Goal: Task Accomplishment & Management: Complete application form

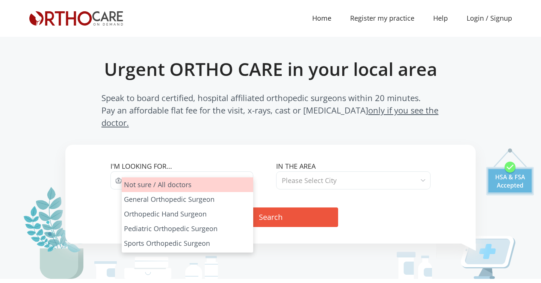
click at [163, 171] on span "Type of Specialist" at bounding box center [187, 180] width 131 height 18
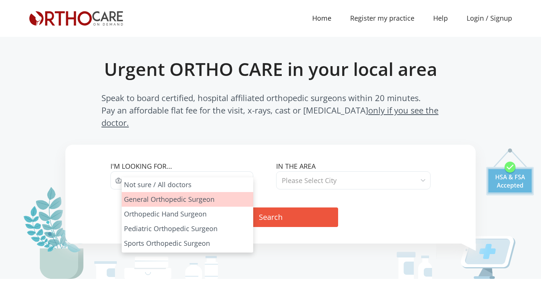
select select "1"
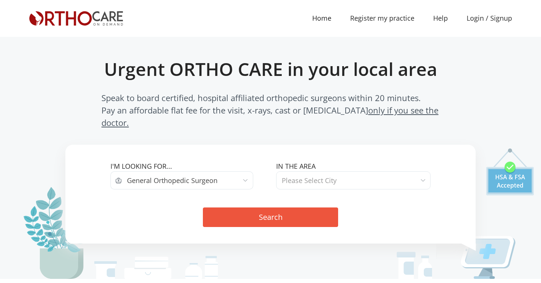
click at [311, 176] on span "Please Select City" at bounding box center [353, 180] width 154 height 18
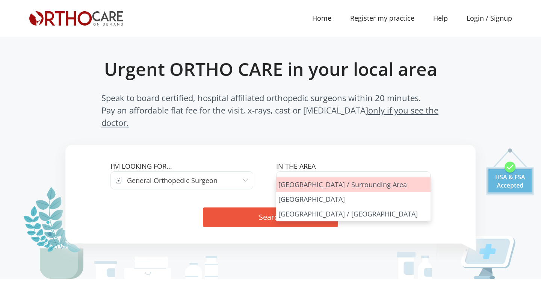
select select "Los Angeles"
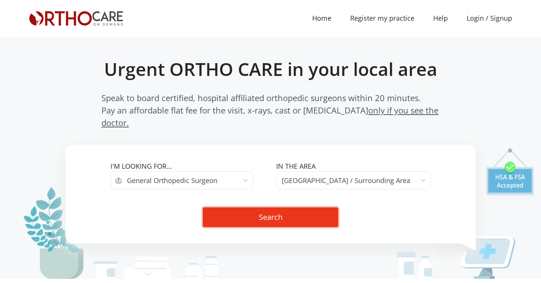
click at [259, 209] on button "Search" at bounding box center [270, 217] width 135 height 20
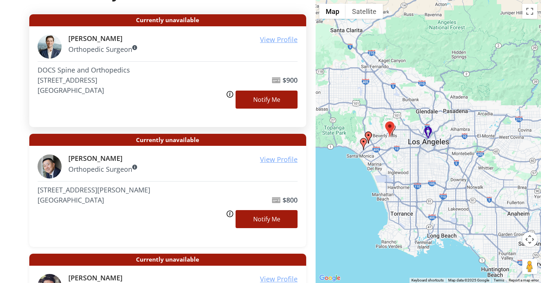
scroll to position [139, 0]
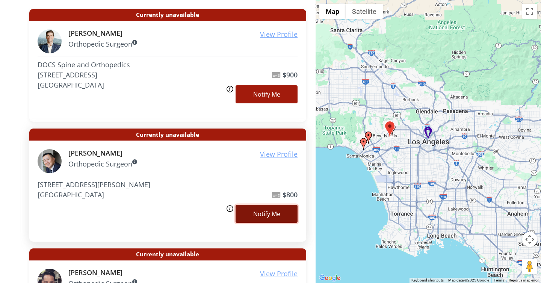
click at [270, 211] on link "Notify Me" at bounding box center [266, 214] width 62 height 18
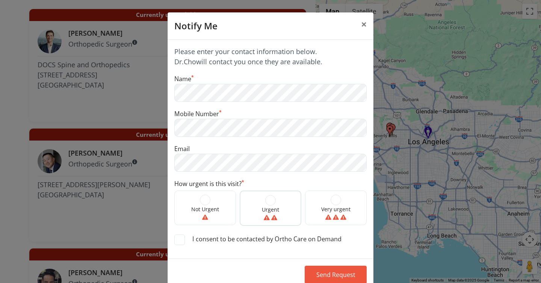
scroll to position [20, 0]
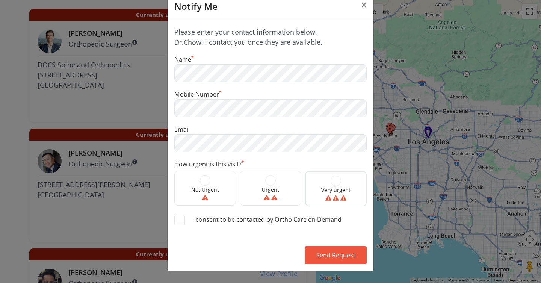
click at [335, 183] on span at bounding box center [335, 180] width 11 height 11
click at [0, 0] on input "Very urgent" at bounding box center [0, 0] width 0 height 0
click at [183, 222] on span at bounding box center [179, 220] width 11 height 11
click at [0, 0] on input "I consent to be contacted by Ortho Care on Demand" at bounding box center [0, 0] width 0 height 0
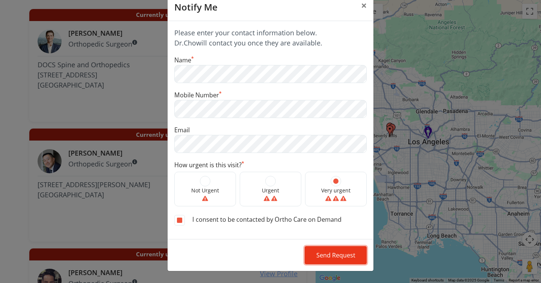
click at [332, 253] on button "Send Request" at bounding box center [335, 255] width 62 height 18
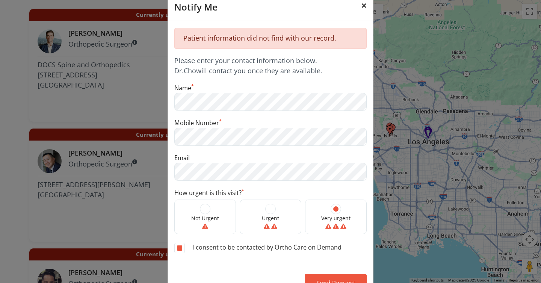
click at [363, 5] on span "×" at bounding box center [364, 5] width 6 height 14
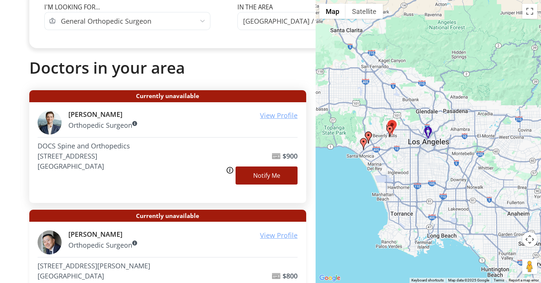
scroll to position [0, 0]
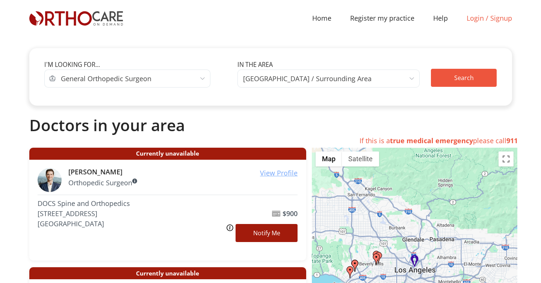
click at [481, 19] on link "Login / Signup" at bounding box center [489, 18] width 64 height 10
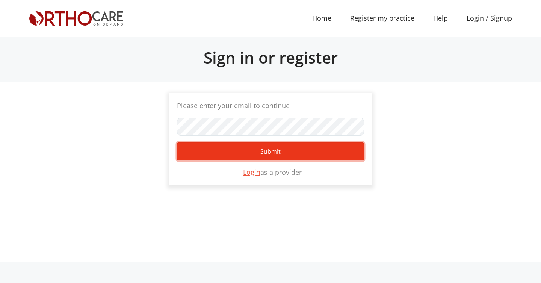
click at [237, 150] on button "Submit" at bounding box center [270, 151] width 187 height 18
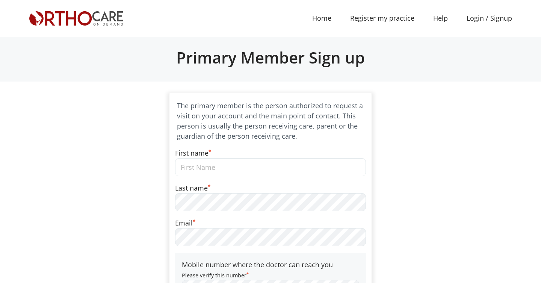
click at [209, 167] on input "First name *" at bounding box center [270, 167] width 191 height 18
click at [187, 169] on input "First name *" at bounding box center [270, 167] width 191 height 18
type input "Nola"
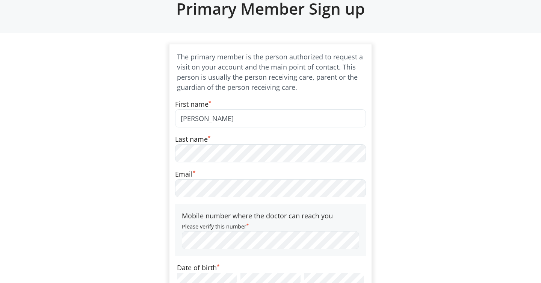
scroll to position [7, 0]
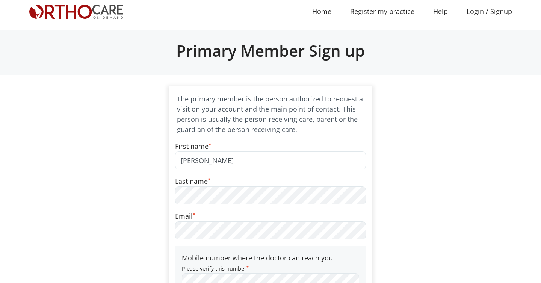
click at [206, 159] on input "Nola" at bounding box center [270, 160] width 191 height 18
type input "Matthew"
click at [101, 150] on div "Please enter your email to continue SHOW Can't Login? Submit Login as a provide…" at bounding box center [271, 288] width 494 height 404
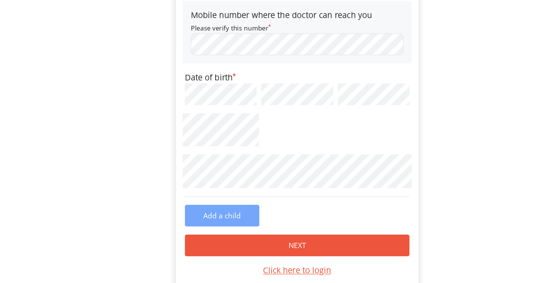
scroll to position [253, 0]
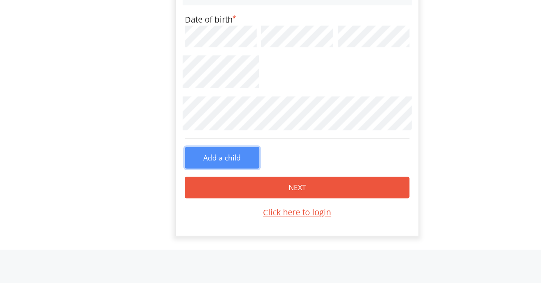
click at [218, 175] on button "Add a child" at bounding box center [208, 178] width 62 height 18
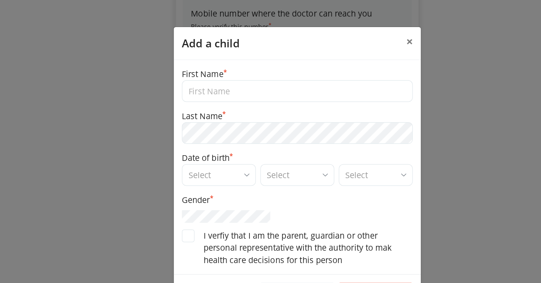
click at [203, 78] on input "text" at bounding box center [270, 76] width 192 height 18
type input "Nola"
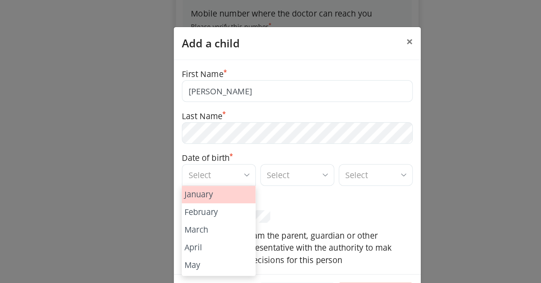
click at [223, 146] on span "Select" at bounding box center [205, 146] width 62 height 18
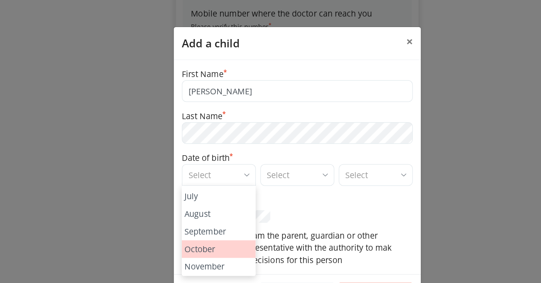
scroll to position [101, 0]
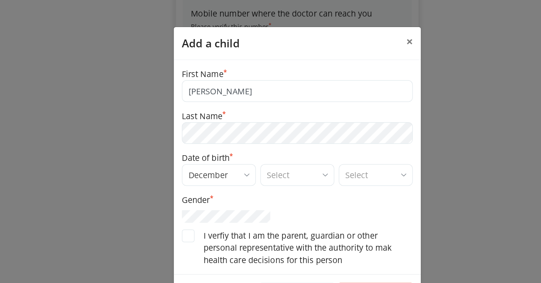
click at [265, 150] on span "Select" at bounding box center [271, 146] width 62 height 18
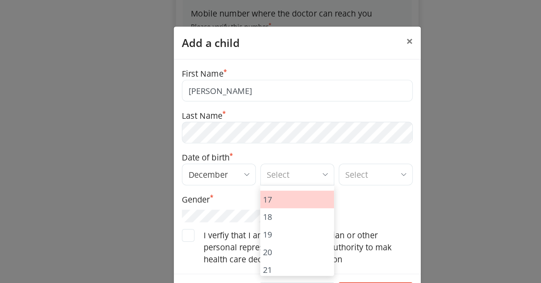
scroll to position [231, 0]
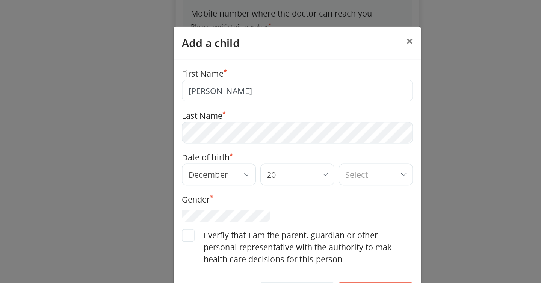
click at [338, 147] on span "Select" at bounding box center [336, 146] width 62 height 18
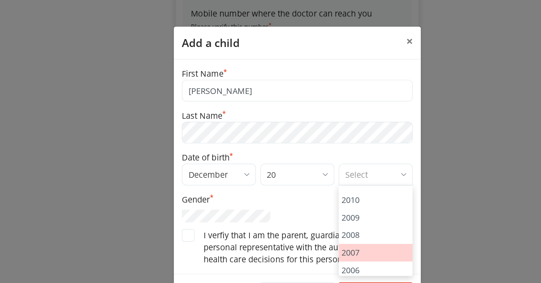
scroll to position [217, 0]
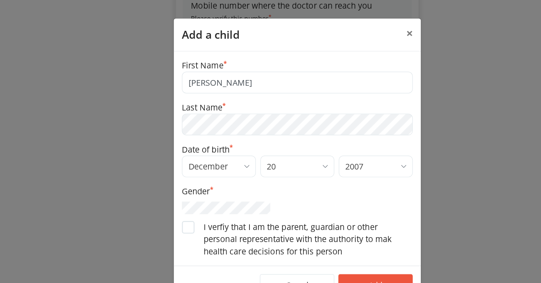
click at [177, 197] on span at bounding box center [179, 196] width 11 height 11
click at [0, 0] on input "I verfiy that I am the parent, guardian or other personal representative with t…" at bounding box center [0, 0] width 0 height 0
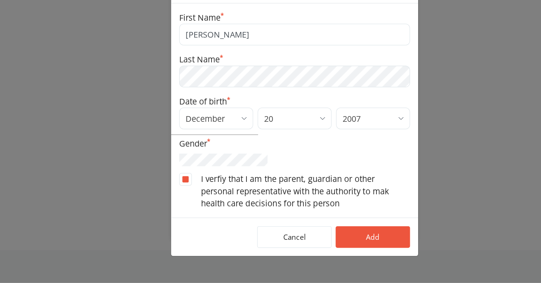
scroll to position [253, 0]
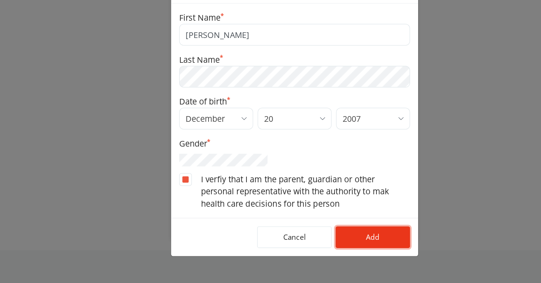
click at [333, 244] on button "Add" at bounding box center [335, 244] width 62 height 18
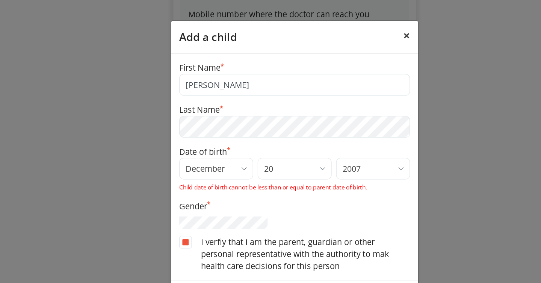
click at [361, 30] on span "×" at bounding box center [364, 29] width 6 height 14
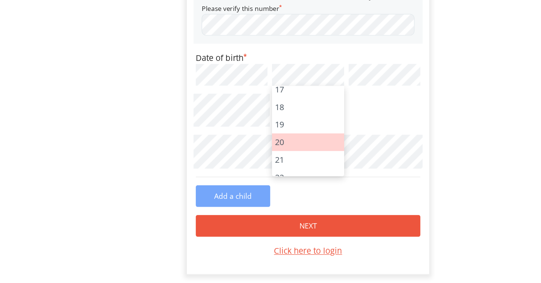
scroll to position [238, 0]
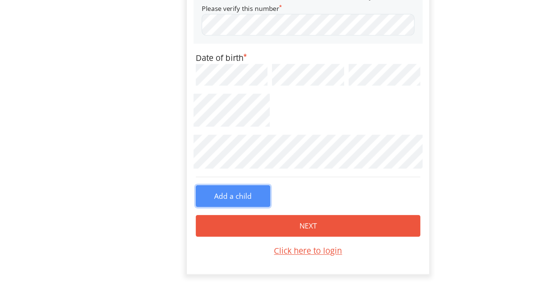
click at [217, 195] on button "Add a child" at bounding box center [208, 194] width 62 height 18
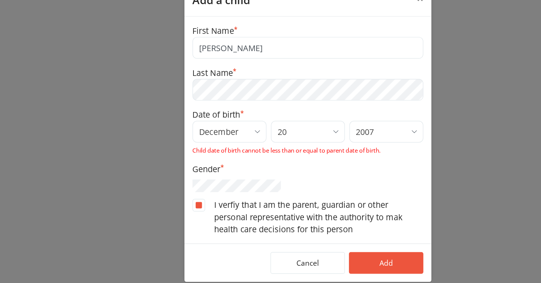
click at [205, 77] on input "Nola" at bounding box center [270, 71] width 192 height 18
type input "Nola"
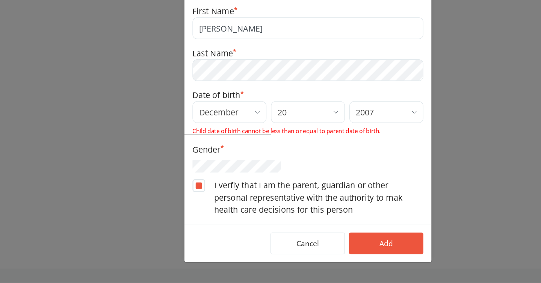
click at [175, 201] on span at bounding box center [179, 201] width 11 height 11
click at [0, 0] on input "I verfiy that I am the parent, guardian or other personal representative with t…" at bounding box center [0, 0] width 0 height 0
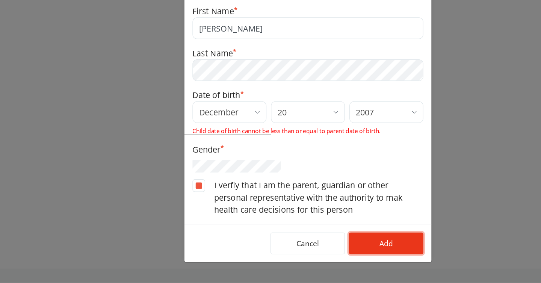
click at [341, 252] on button "Add" at bounding box center [335, 250] width 62 height 18
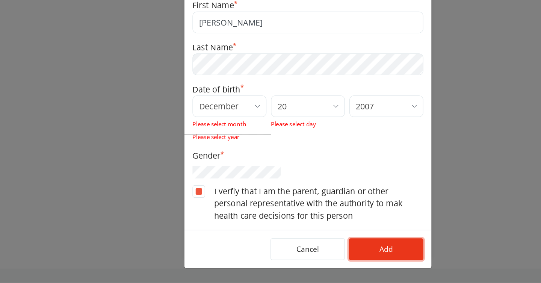
click at [324, 252] on button "Add" at bounding box center [335, 255] width 62 height 18
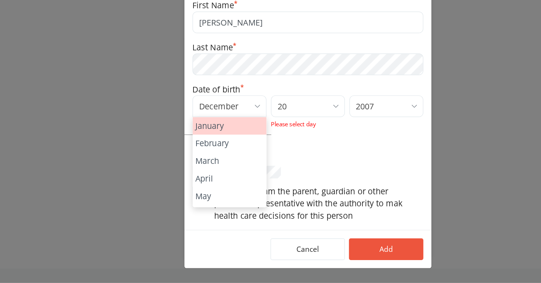
click at [226, 134] on span at bounding box center [228, 136] width 5 height 10
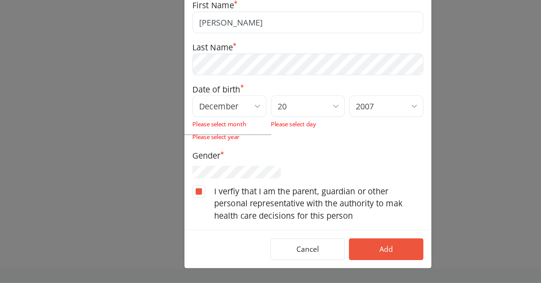
click at [226, 134] on span at bounding box center [228, 136] width 5 height 10
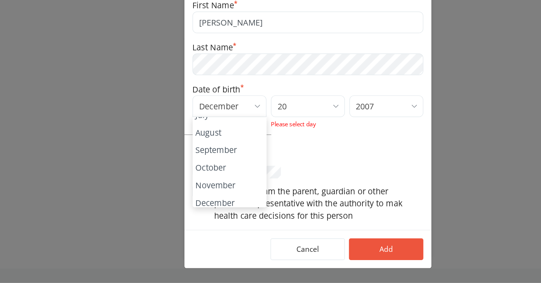
scroll to position [101, 0]
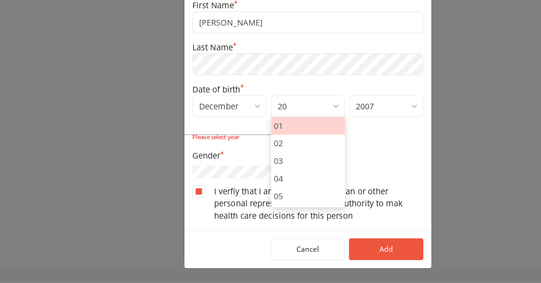
click at [294, 136] on span at bounding box center [293, 136] width 5 height 10
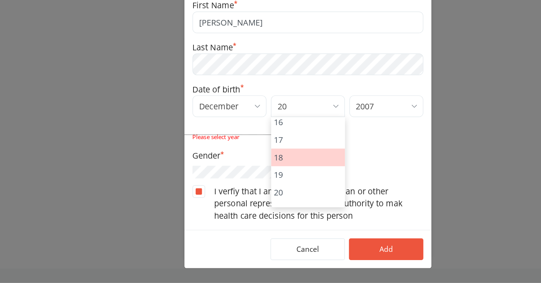
scroll to position [224, 0]
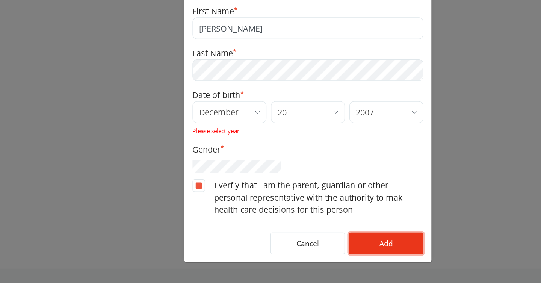
click at [341, 249] on button "Add" at bounding box center [335, 250] width 62 height 18
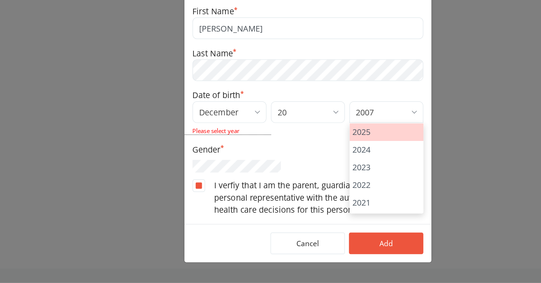
click at [341, 145] on span "2007" at bounding box center [336, 140] width 62 height 18
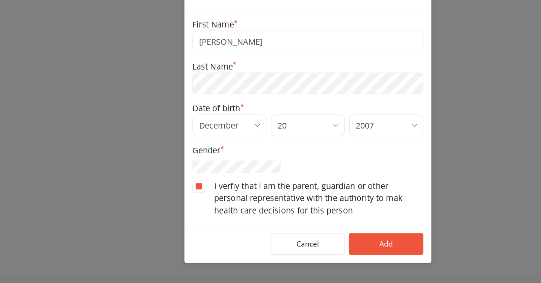
scroll to position [237, 0]
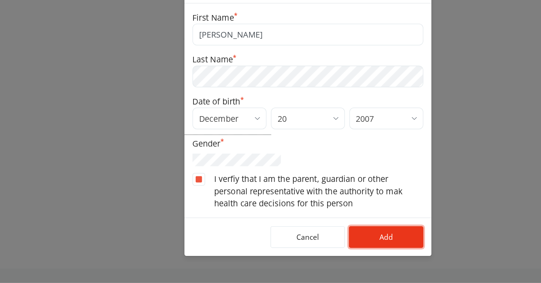
click at [326, 246] on button "Add" at bounding box center [335, 244] width 62 height 18
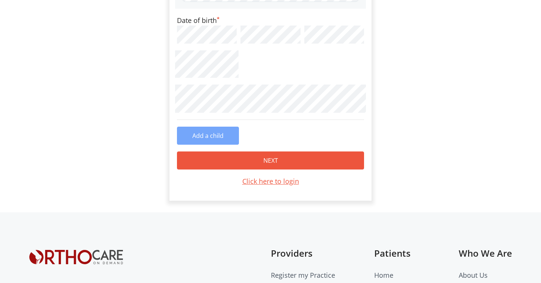
scroll to position [392, 0]
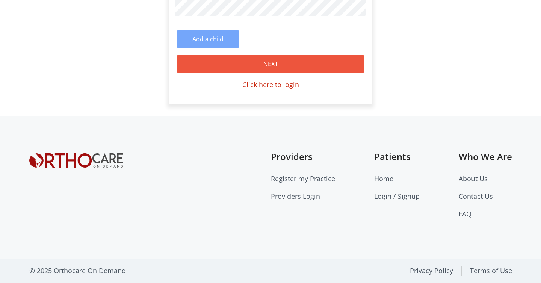
click at [271, 86] on u "Click here to login" at bounding box center [270, 84] width 57 height 9
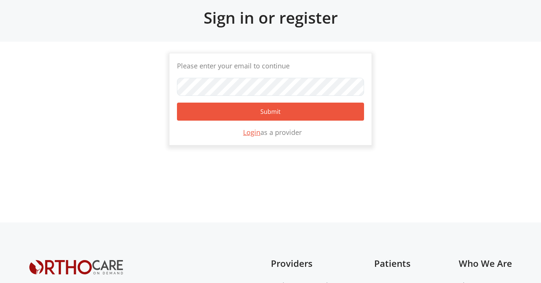
scroll to position [33, 0]
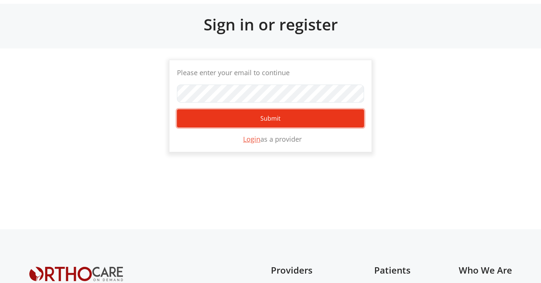
click at [240, 114] on button "Submit" at bounding box center [270, 118] width 187 height 18
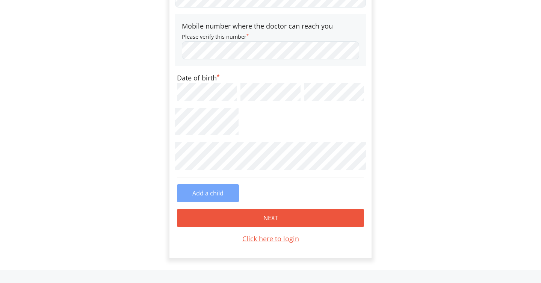
scroll to position [241, 0]
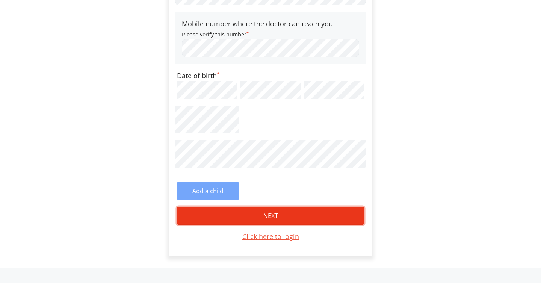
click at [265, 216] on button "NEXT" at bounding box center [270, 215] width 187 height 18
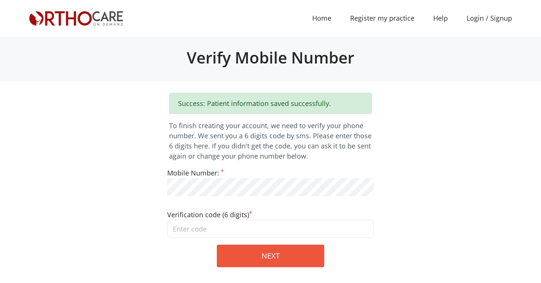
scroll to position [17, 0]
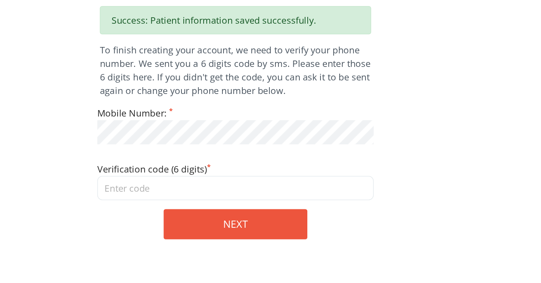
click at [205, 212] on input "tel" at bounding box center [270, 212] width 206 height 18
click at [208, 213] on input "tel" at bounding box center [270, 212] width 206 height 18
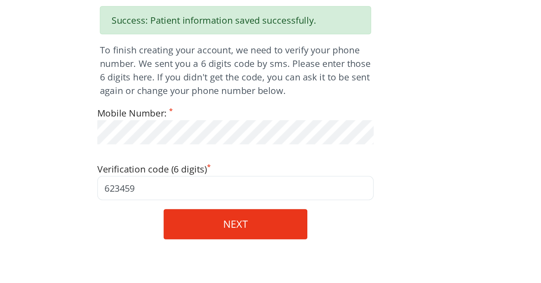
type input "623459"
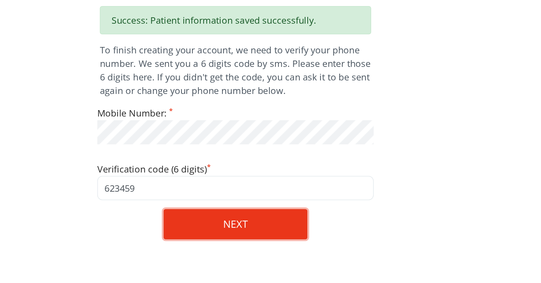
click at [246, 241] on button "NEXT" at bounding box center [270, 239] width 107 height 23
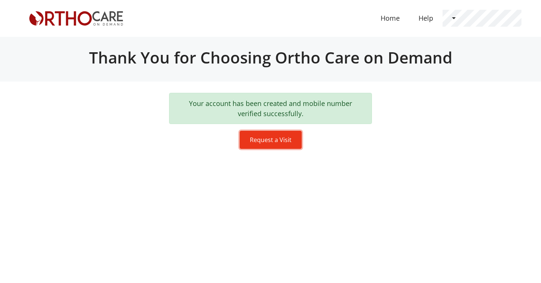
click at [273, 142] on button "Request a Visit" at bounding box center [271, 140] width 62 height 18
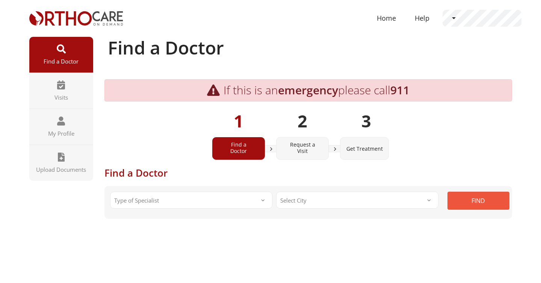
click at [240, 200] on span "Type of Specialist" at bounding box center [191, 199] width 162 height 17
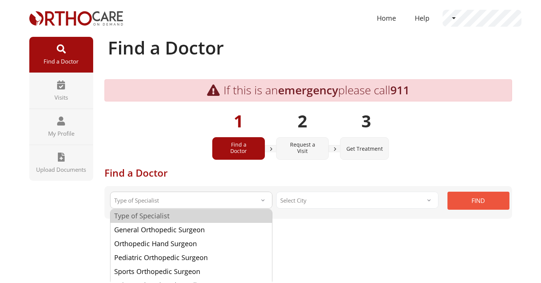
select select "1"
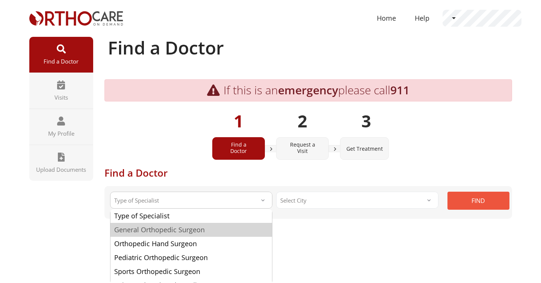
click at [194, 229] on span "General Orthopedic Surgeon" at bounding box center [159, 229] width 90 height 9
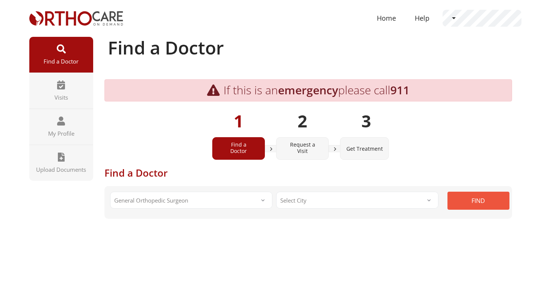
click at [347, 202] on span "Select City" at bounding box center [357, 199] width 162 height 17
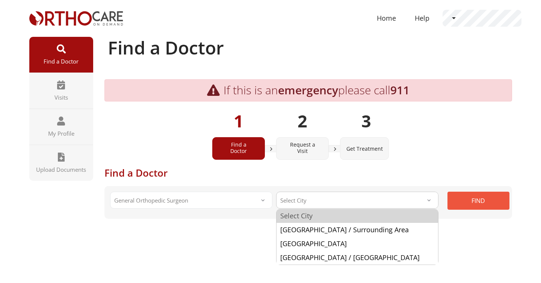
scroll to position [7, 0]
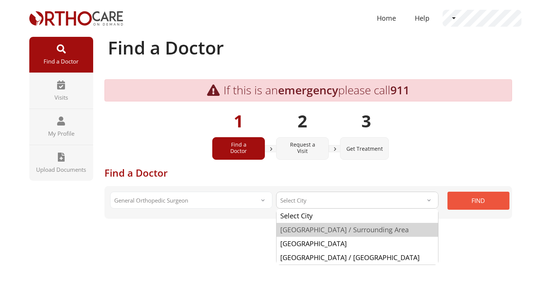
click at [329, 231] on span "[GEOGRAPHIC_DATA] / Surrounding Area" at bounding box center [344, 229] width 128 height 9
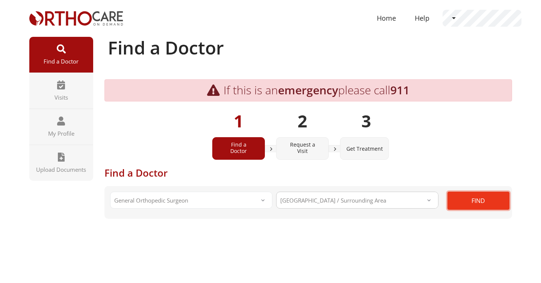
select select "Los Angeles"
click at [480, 200] on button "FIND" at bounding box center [478, 200] width 62 height 18
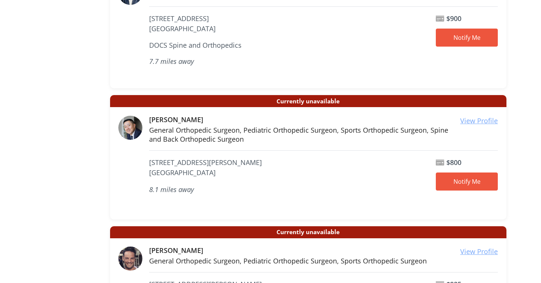
scroll to position [293, 0]
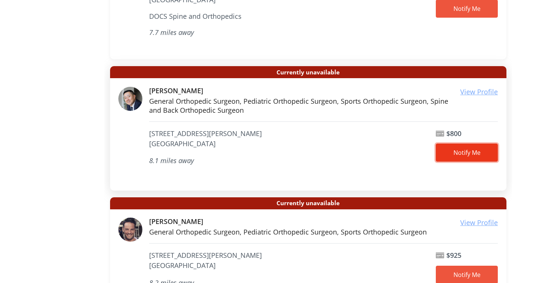
click at [461, 151] on link "Notify Me" at bounding box center [467, 152] width 62 height 18
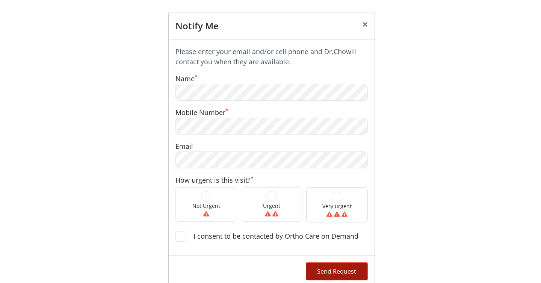
click at [336, 196] on span at bounding box center [337, 196] width 11 height 11
click at [0, 0] on input "Very urgent" at bounding box center [0, 0] width 0 height 0
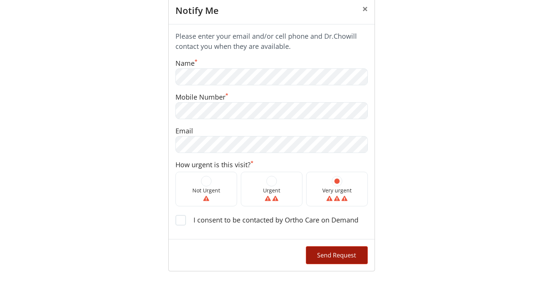
click at [182, 218] on span at bounding box center [180, 220] width 11 height 11
checkbox input "true"
click at [338, 260] on button "Send Request" at bounding box center [337, 255] width 62 height 18
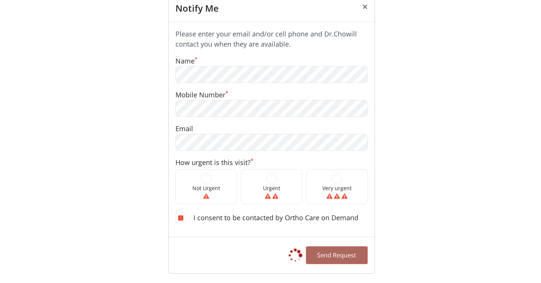
scroll to position [0, 0]
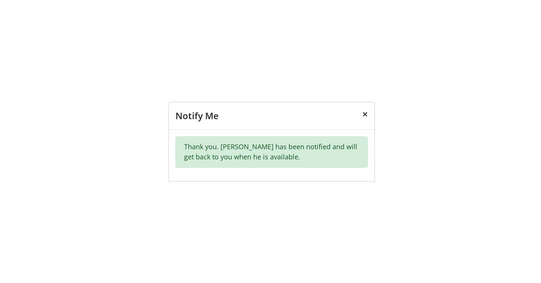
click at [365, 115] on span "×" at bounding box center [365, 114] width 6 height 14
